Goal: Transaction & Acquisition: Purchase product/service

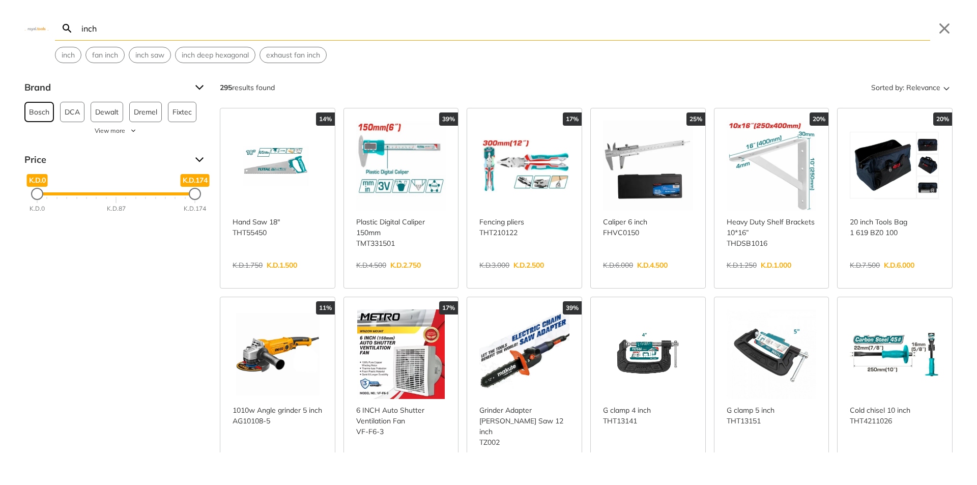
click at [30, 116] on span "Bosch" at bounding box center [39, 111] width 20 height 19
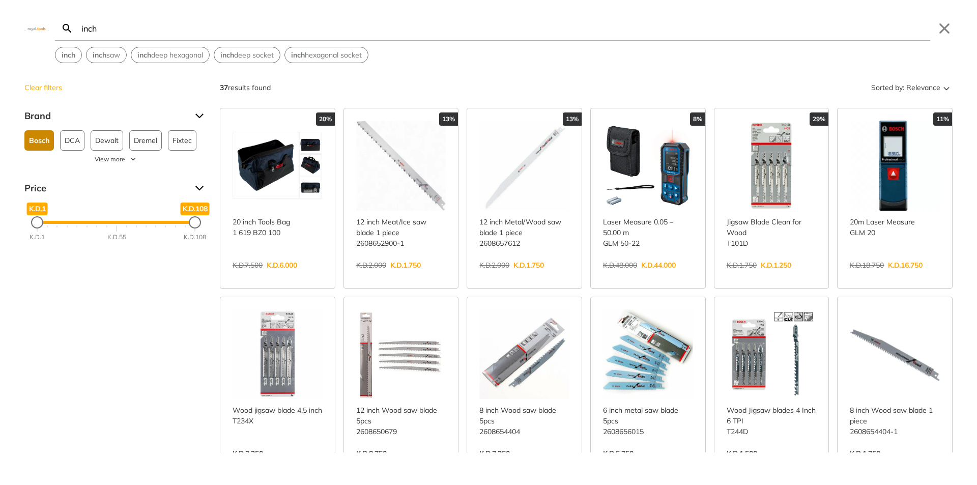
click at [123, 29] on input "inch" at bounding box center [504, 28] width 851 height 24
click at [82, 30] on input "inch" at bounding box center [504, 28] width 851 height 24
click at [80, 28] on input "inch" at bounding box center [504, 28] width 851 height 24
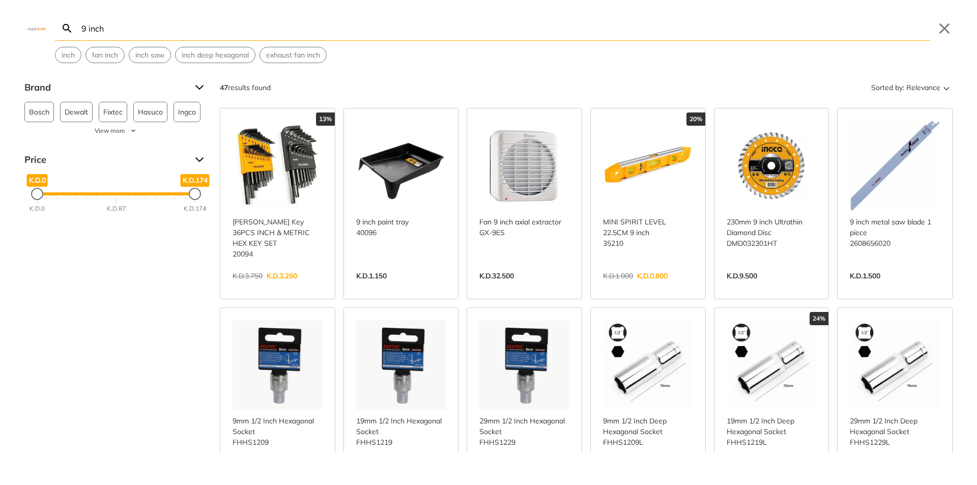
click at [145, 31] on input "9 inch" at bounding box center [504, 28] width 851 height 24
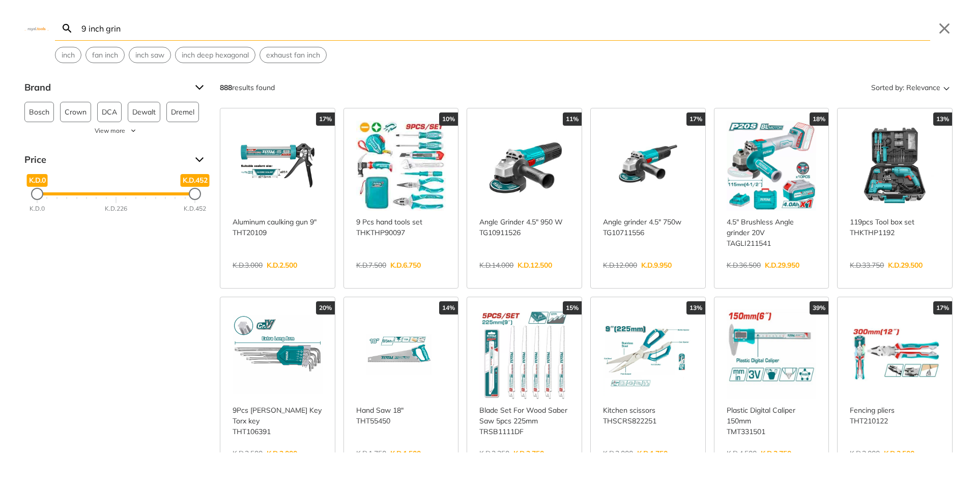
type input "9 inch grind"
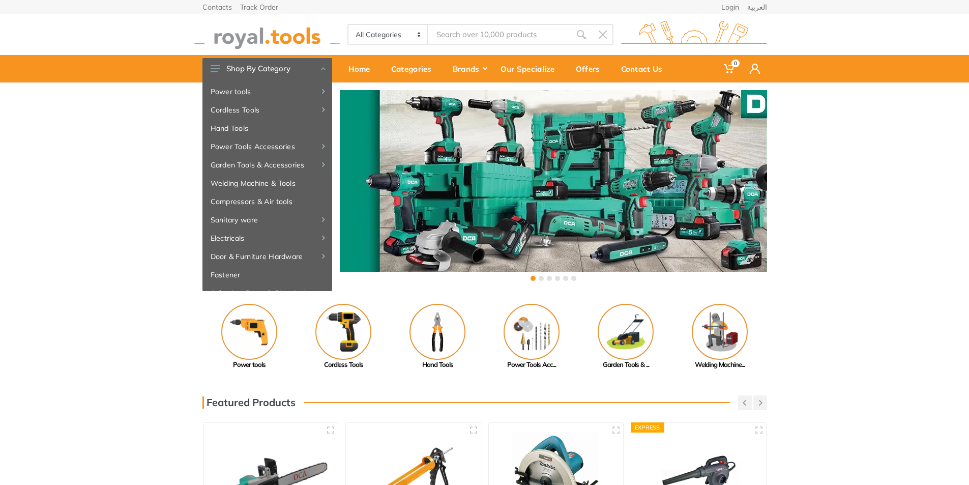
click at [893, 196] on div "‹ ›" at bounding box center [484, 186] width 969 height 209
click at [420, 36] on select "All Categories Power tools Cordless Tools Hand Tools Power Tools Accessories Ga…" at bounding box center [388, 34] width 80 height 19
select select "4"
click at [348, 25] on select "All Categories Power tools Cordless Tools Hand Tools Power Tools Accessories Ga…" at bounding box center [388, 34] width 80 height 19
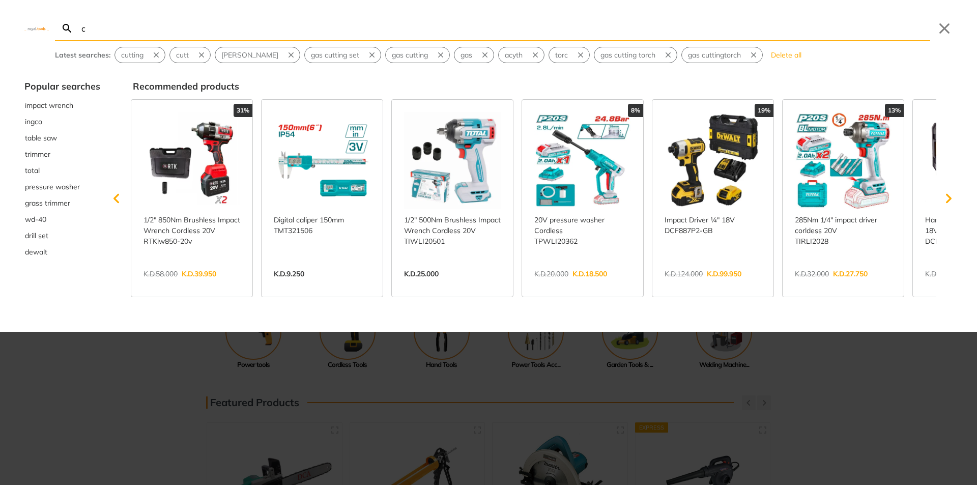
type input "cu"
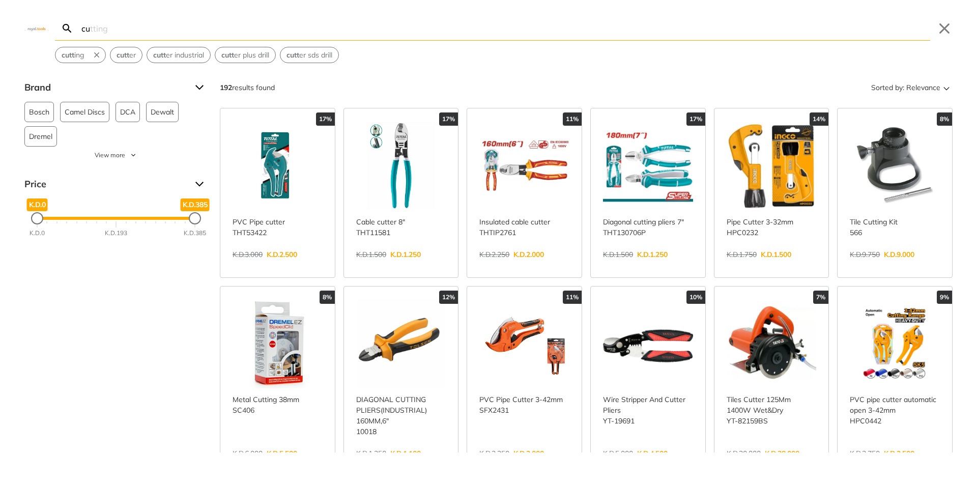
type input "c"
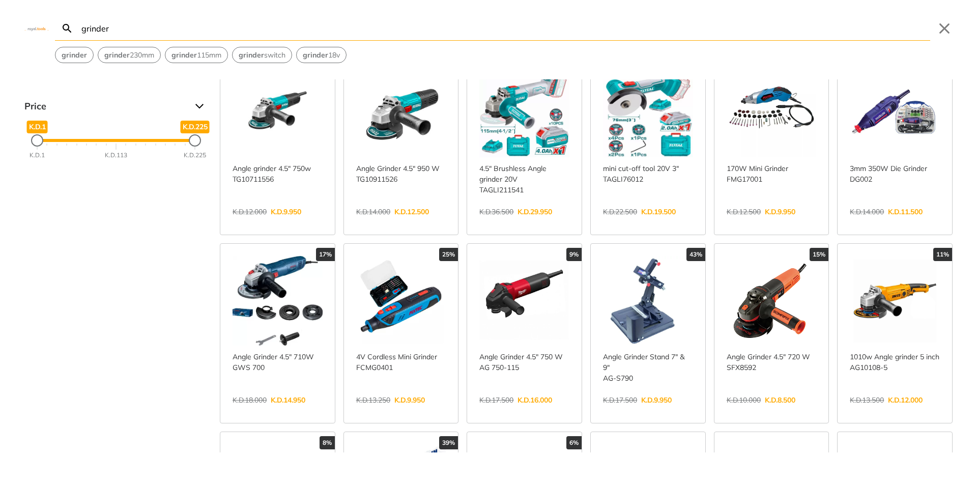
scroll to position [153, 0]
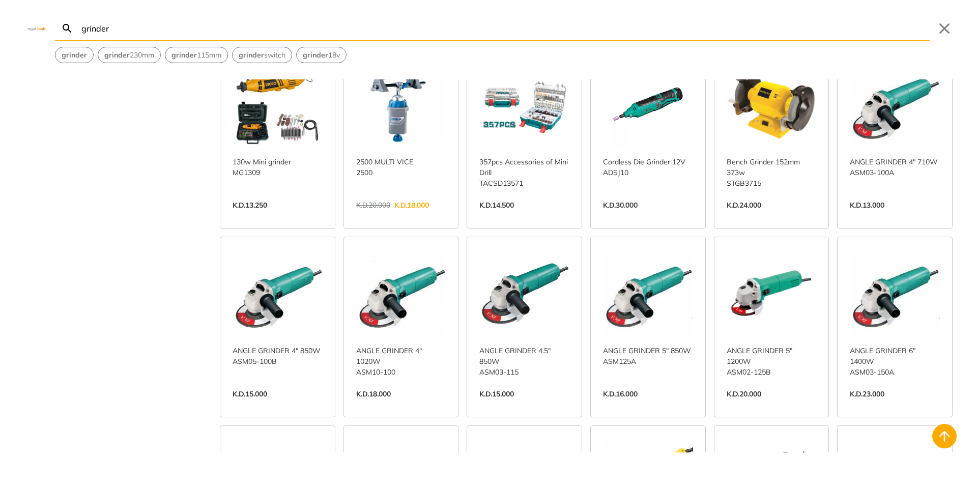
scroll to position [1577, 0]
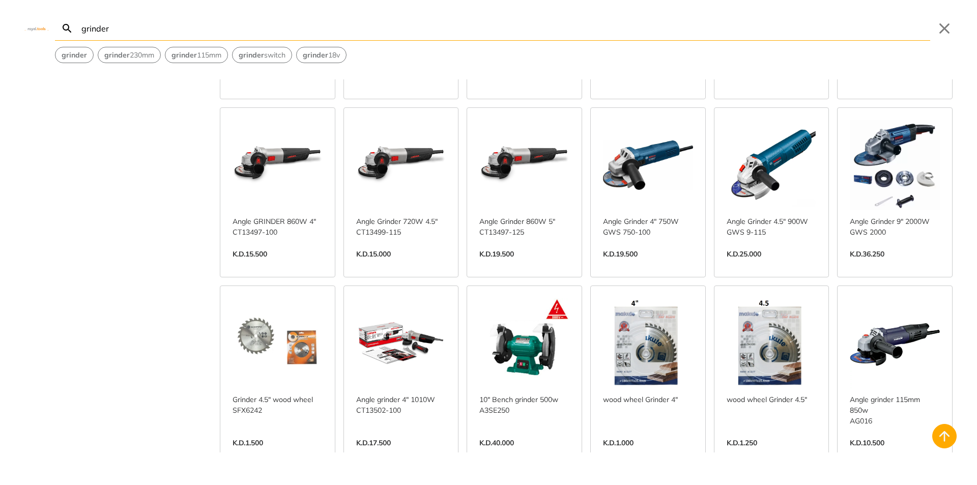
scroll to position [2086, 0]
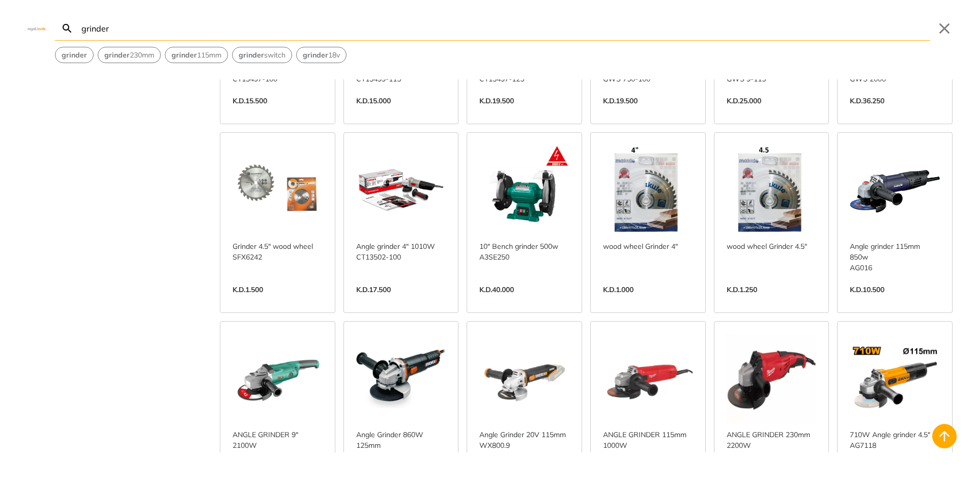
scroll to position [2086, 0]
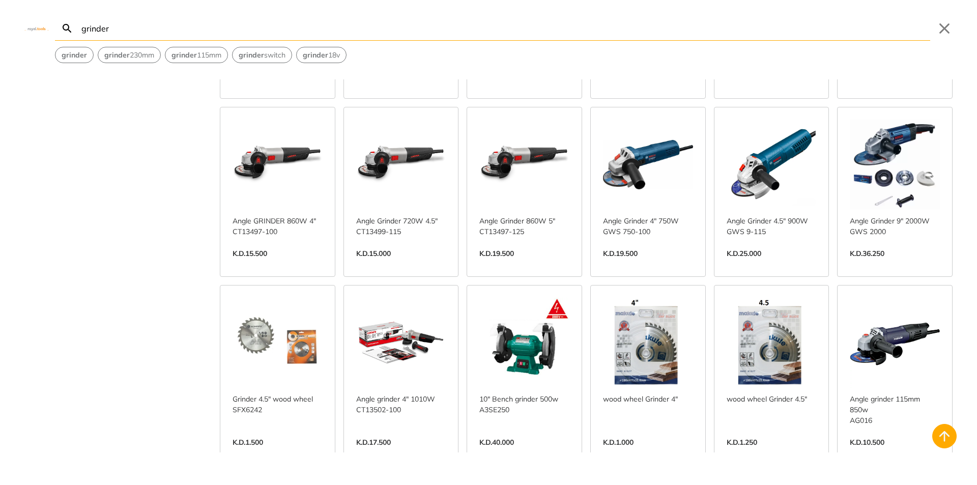
type input "grinder"
click at [875, 264] on link "View more →" at bounding box center [894, 264] width 90 height 0
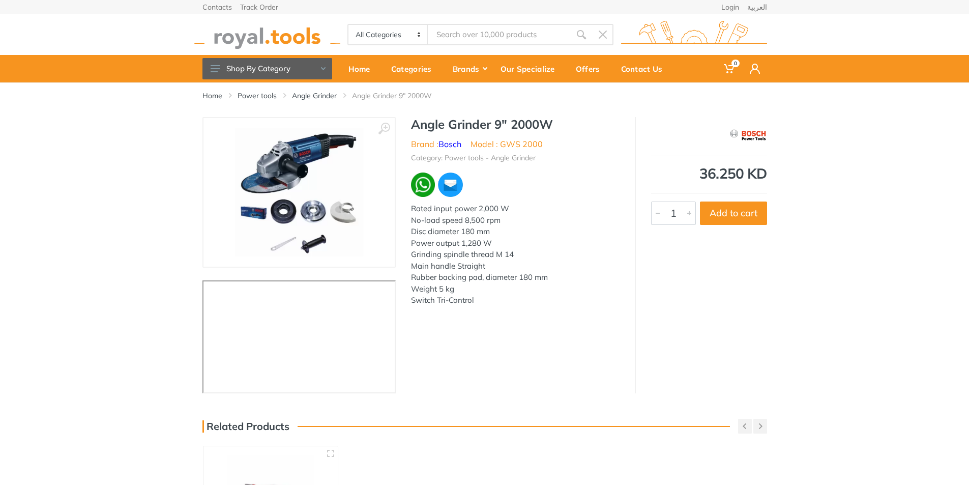
type input "grinder"
click at [304, 222] on img at bounding box center [299, 192] width 128 height 128
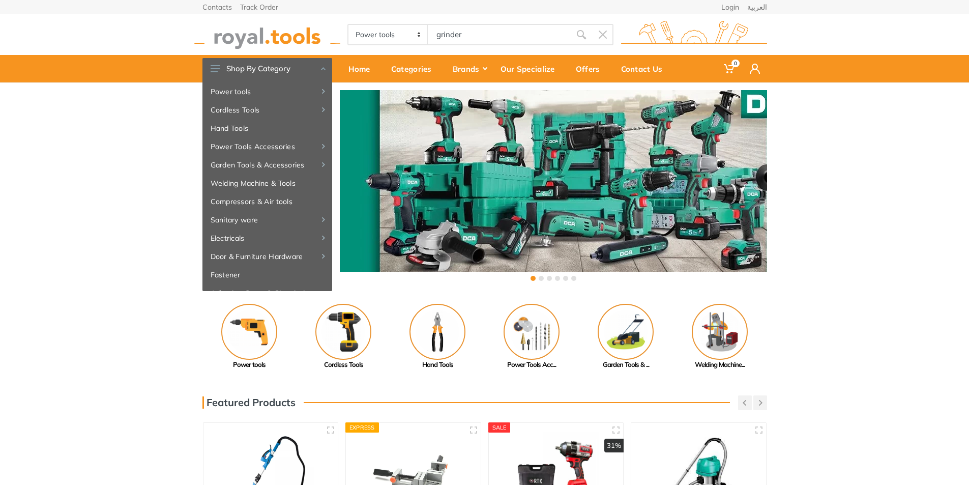
select select "4"
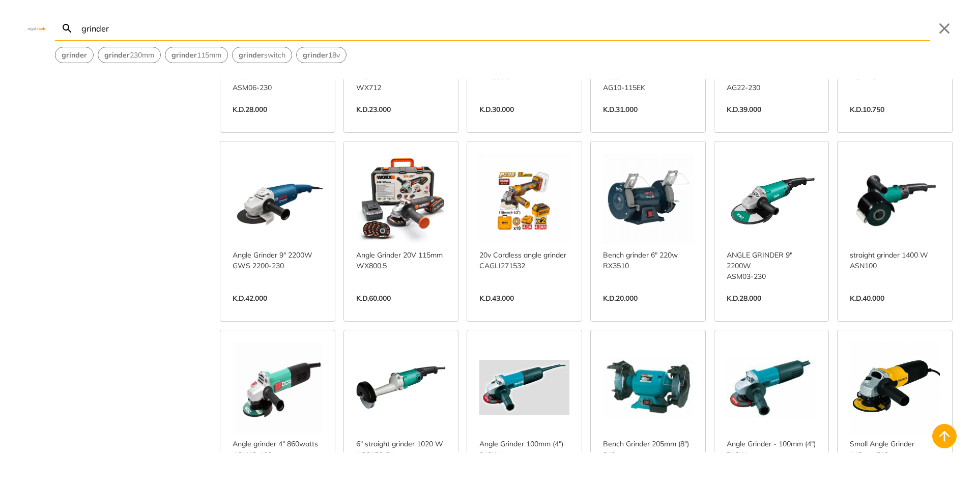
scroll to position [2609, 0]
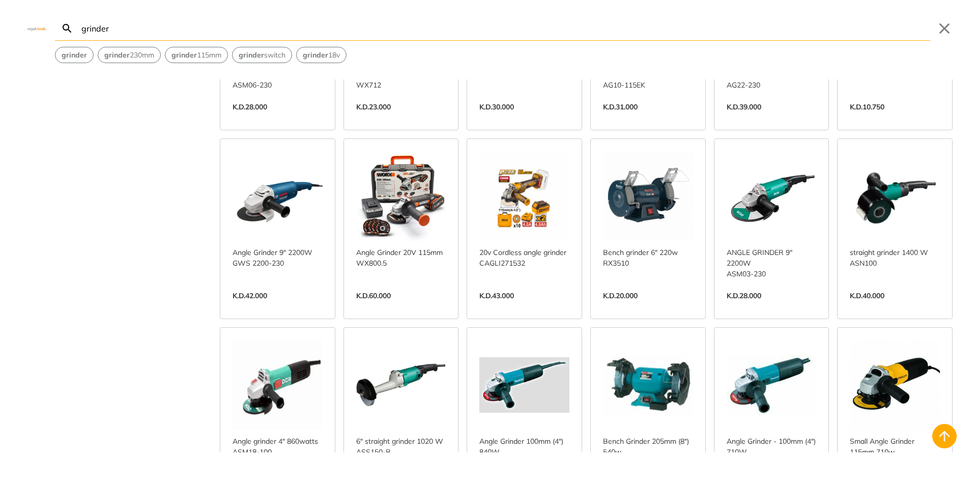
click at [294, 306] on link "View more →" at bounding box center [277, 306] width 90 height 0
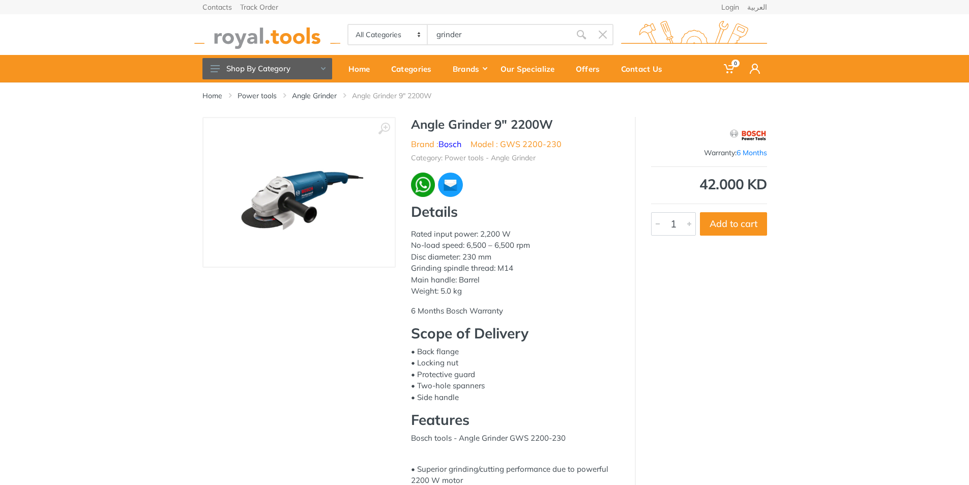
click at [284, 198] on img at bounding box center [299, 192] width 128 height 128
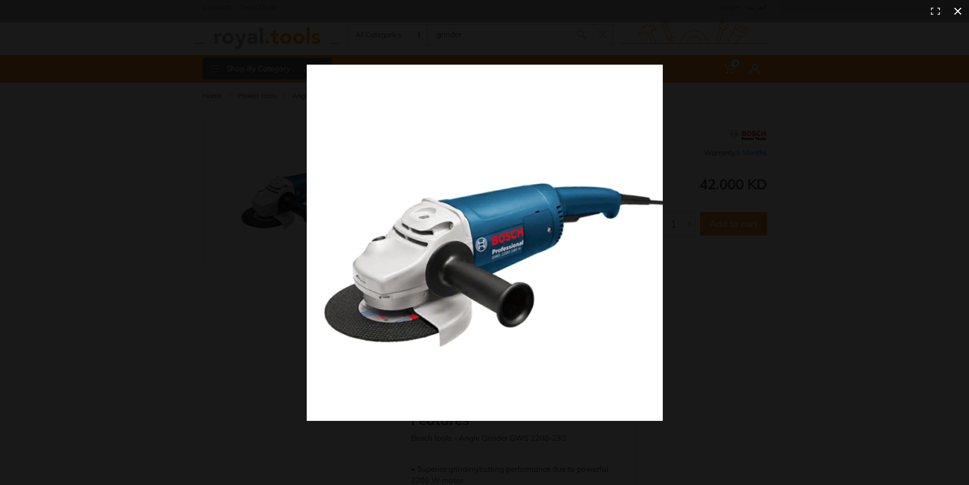
click at [760, 237] on div at bounding box center [699, 261] width 784 height 392
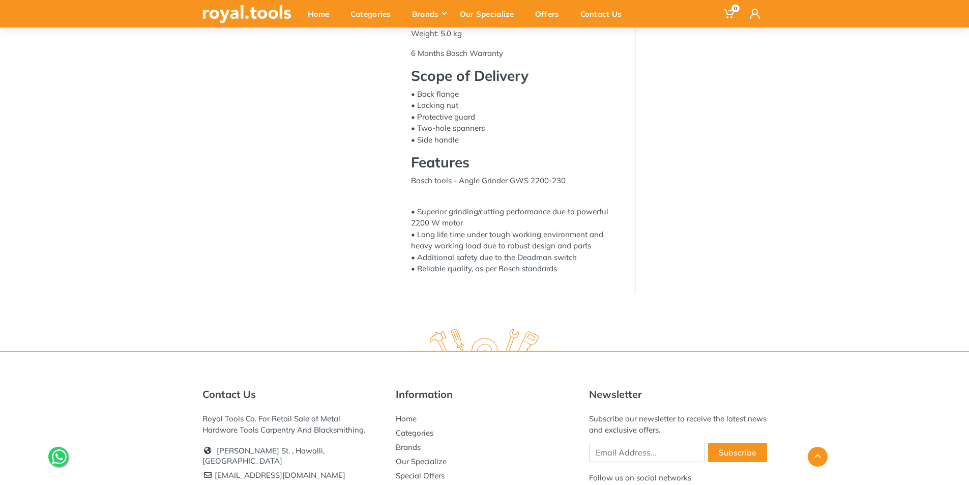
scroll to position [353, 0]
